Goal: Navigation & Orientation: Go to known website

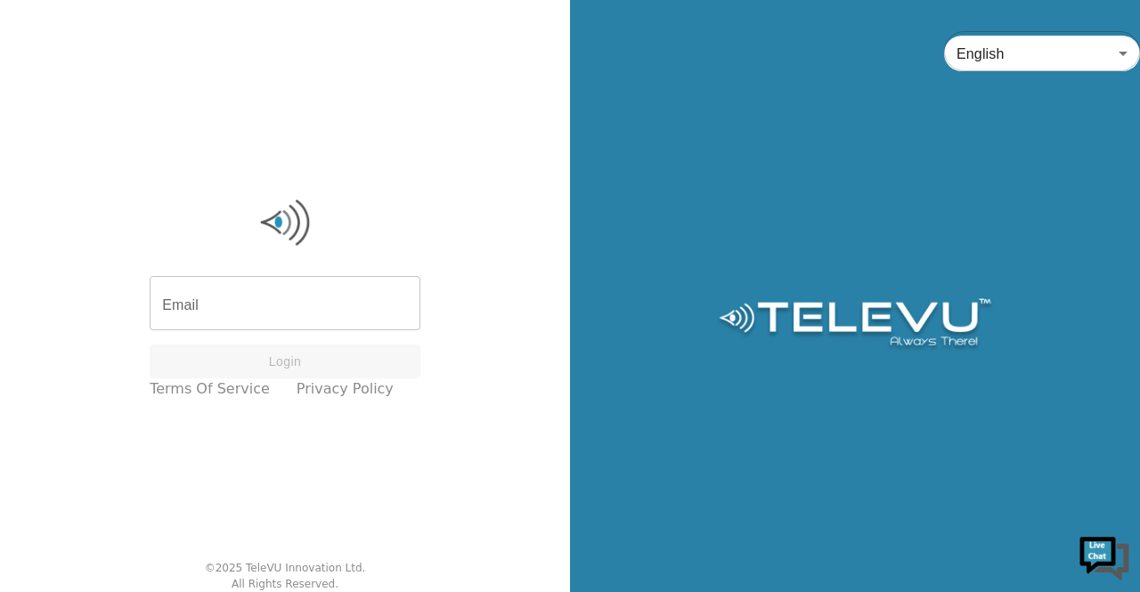
click at [492, 200] on div "Email Email Login Terms of Service Privacy Policy © 2025 TeleVU Innovation Ltd.…" at bounding box center [285, 296] width 570 height 592
